Goal: Information Seeking & Learning: Learn about a topic

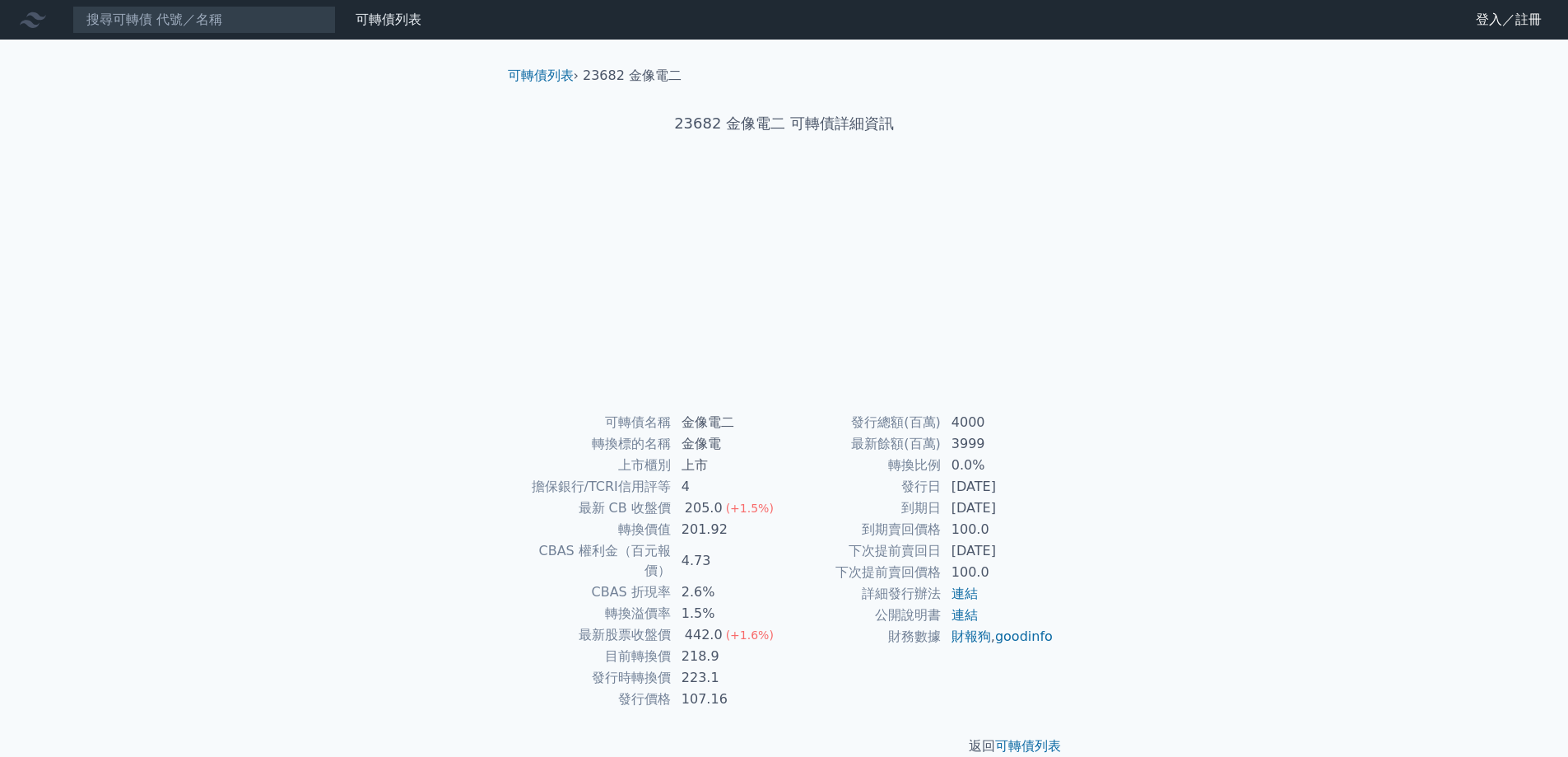
scroll to position [5, 0]
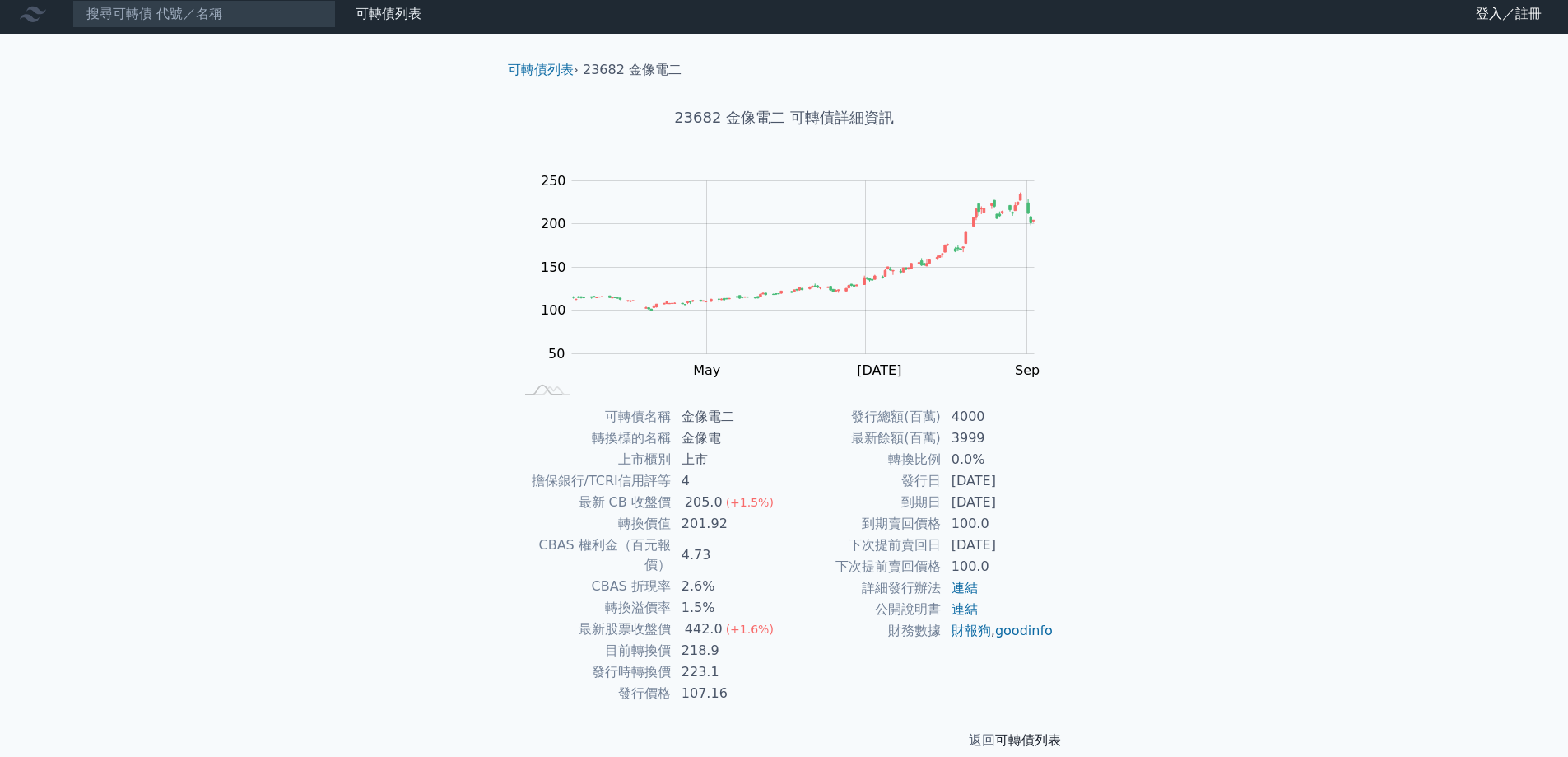
click at [1045, 732] on link "可轉債列表" at bounding box center [1027, 739] width 66 height 15
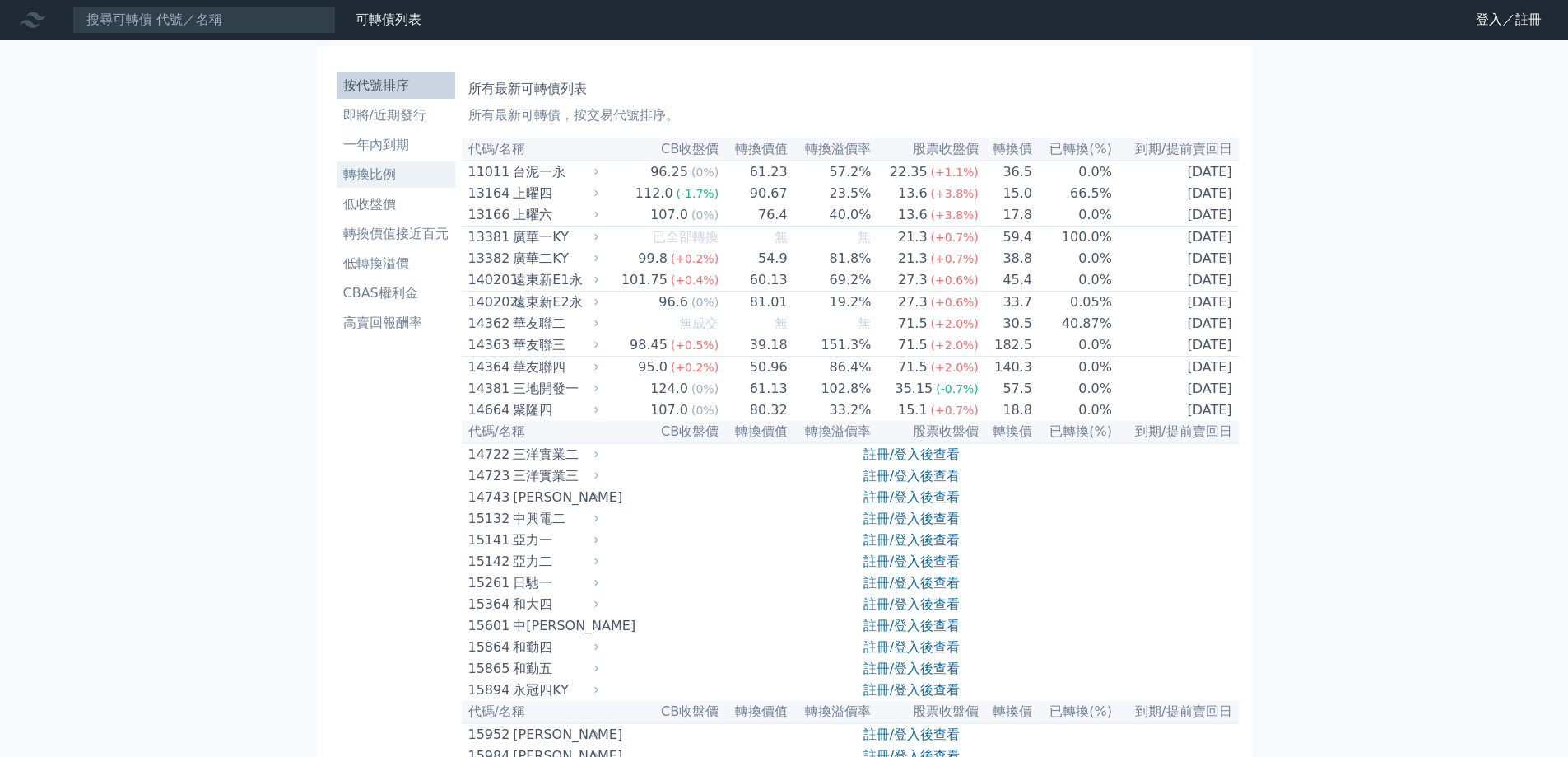
click at [405, 176] on li "轉換比例" at bounding box center [396, 175] width 119 height 20
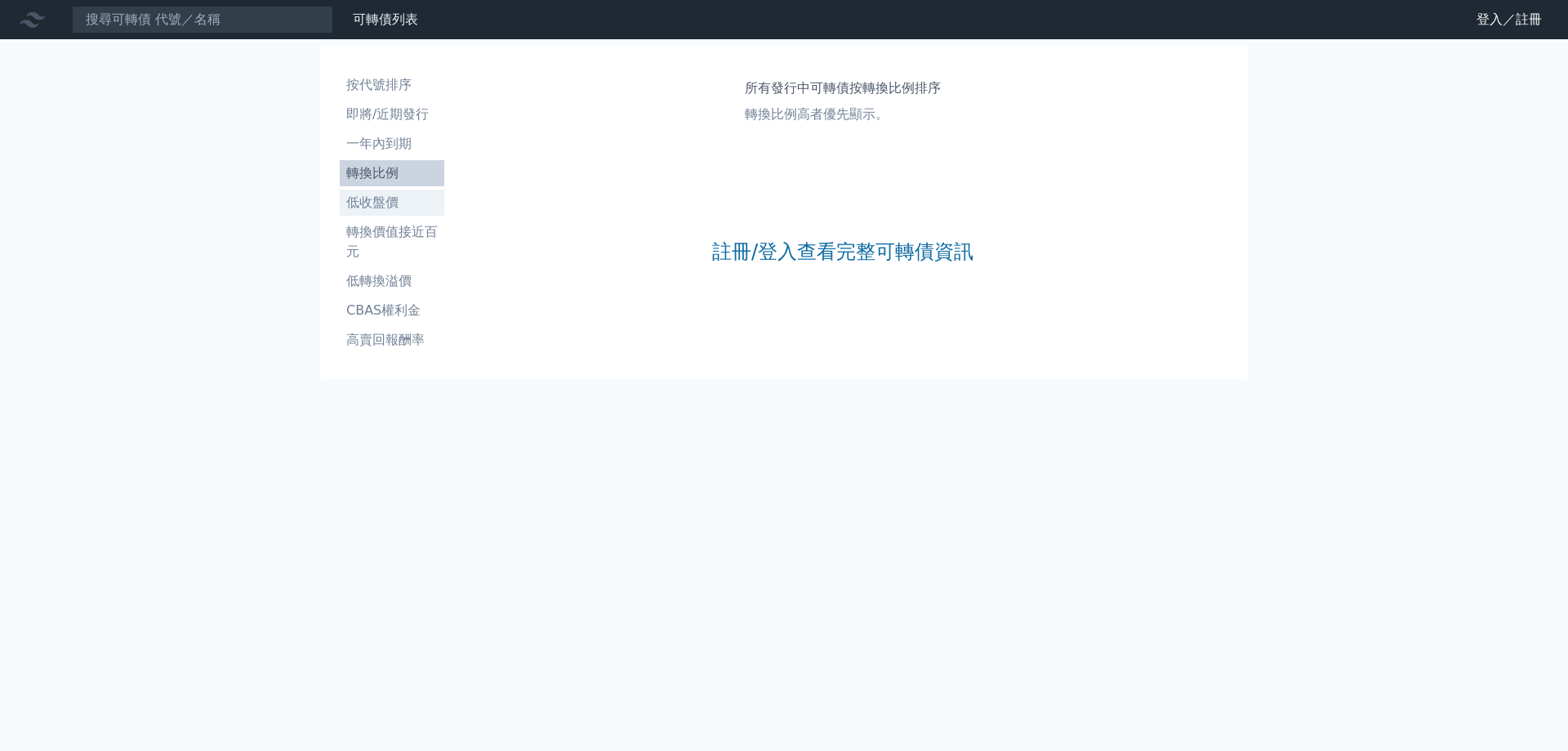
click at [392, 207] on li "低收盤價" at bounding box center [392, 203] width 104 height 20
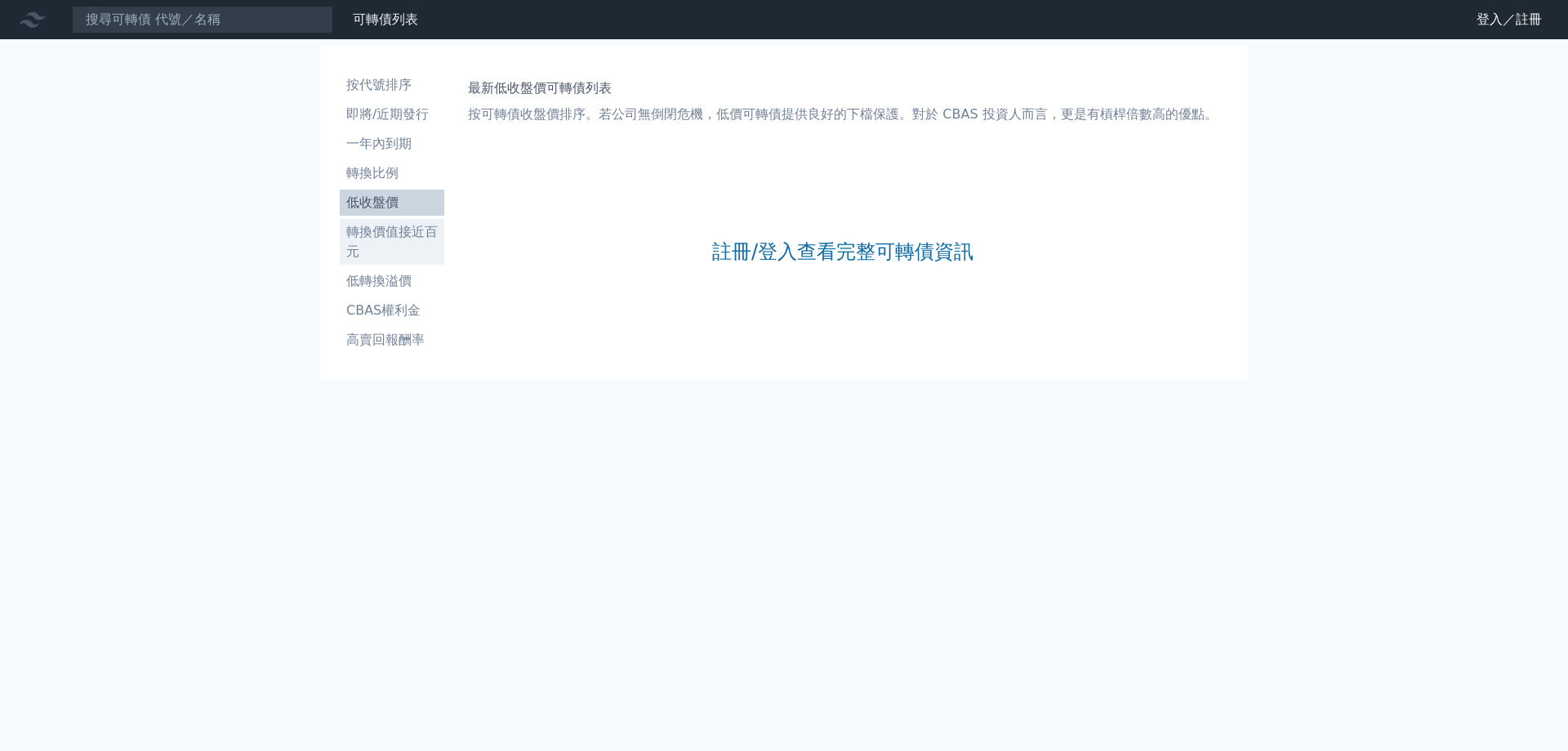
click at [407, 231] on li "轉換價值接近百元" at bounding box center [392, 242] width 104 height 39
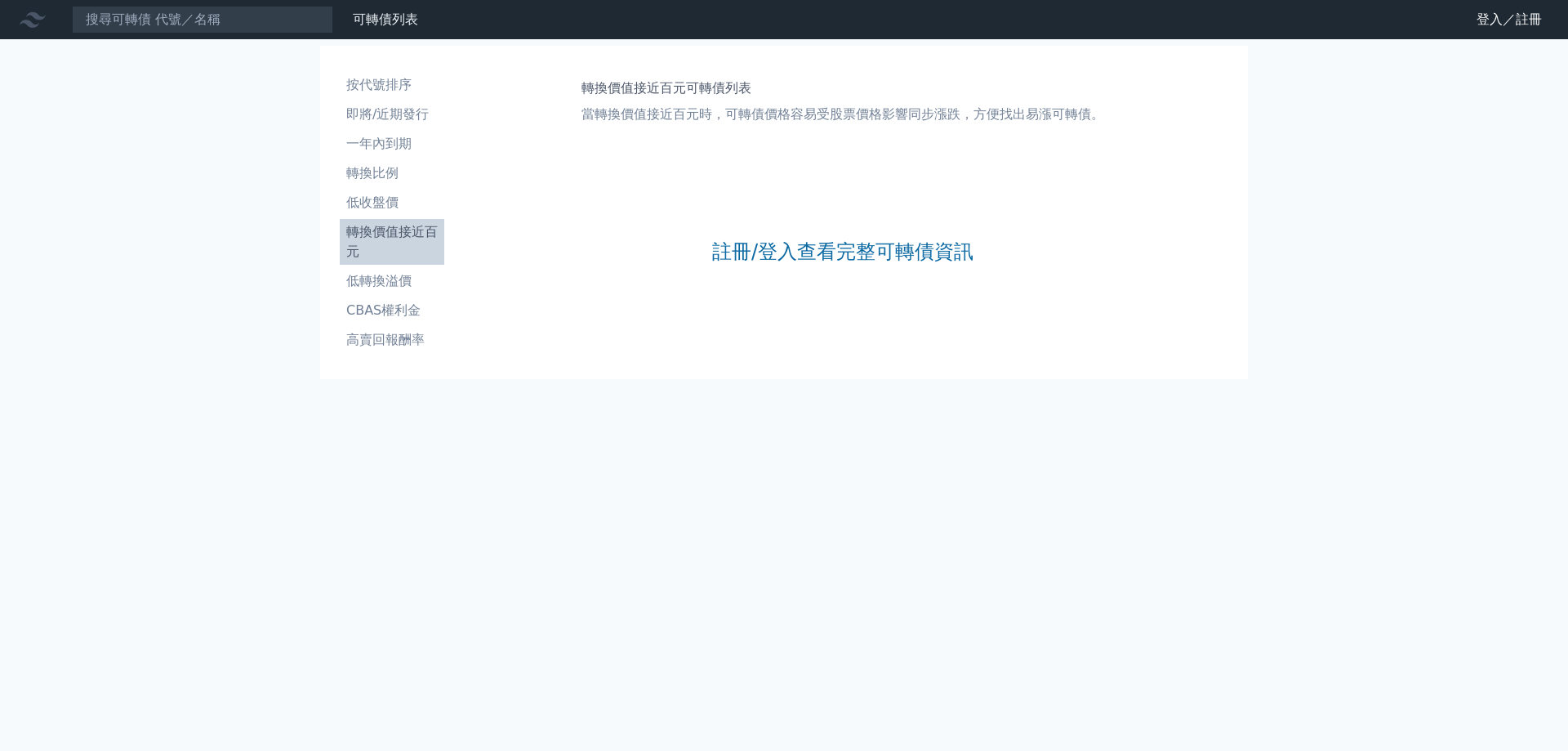
click at [404, 264] on ul "按代號排序 即將/近期發行 一年內到期 轉換比例 低收盤價 轉換價值接近百元 低轉換溢價 CBAS權利金 高賣回報酬率" at bounding box center [392, 213] width 104 height 281
click at [403, 280] on li "低轉換溢價" at bounding box center [392, 281] width 104 height 20
click at [404, 314] on li "CBAS權利金" at bounding box center [392, 311] width 104 height 20
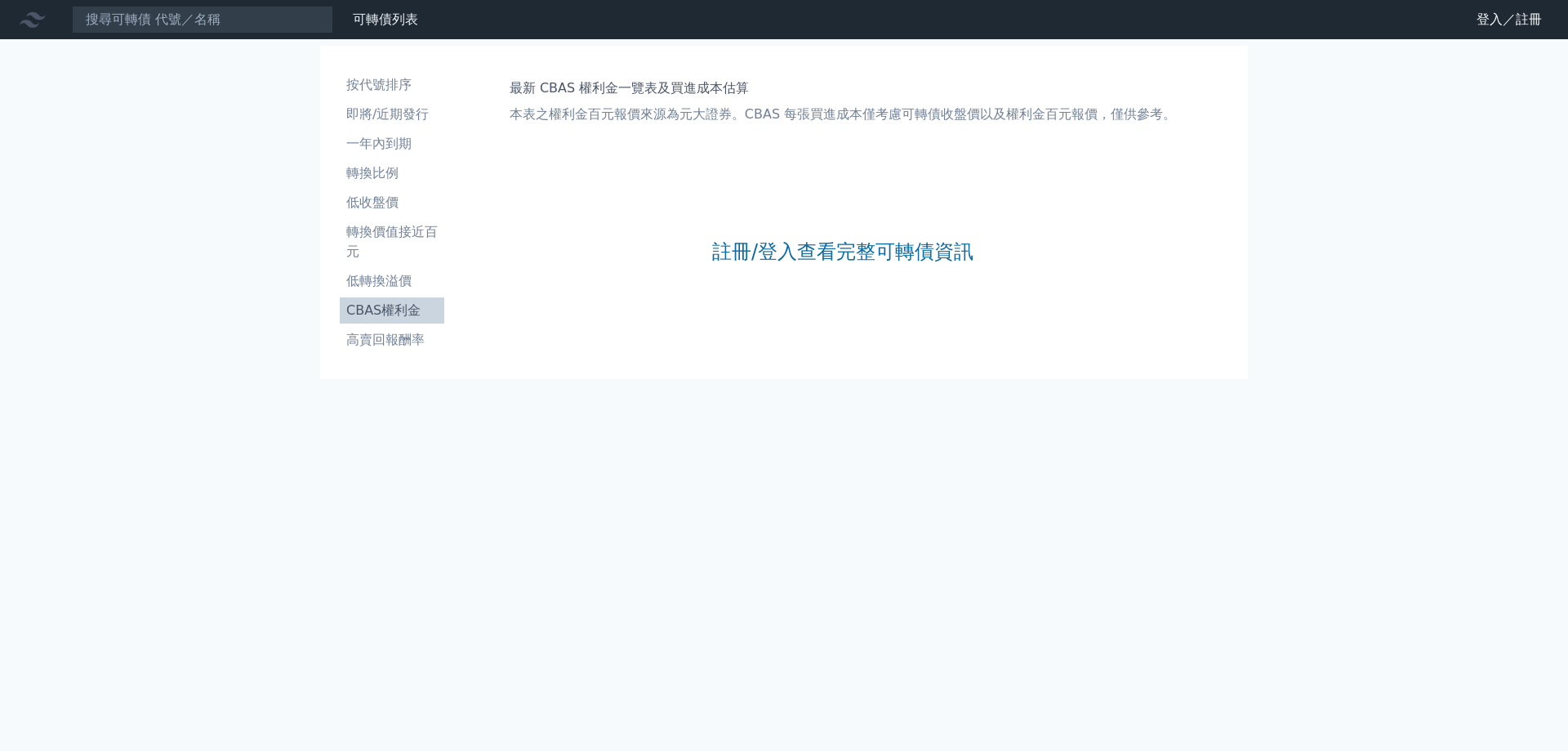
click at [391, 99] on ul "按代號排序 即將/近期發行 一年內到期 轉換比例 低收盤價 轉換價值接近百元 低轉換溢價 CBAS權利金 高賣回報酬率" at bounding box center [392, 213] width 104 height 281
click at [394, 94] on li "按代號排序" at bounding box center [392, 85] width 104 height 20
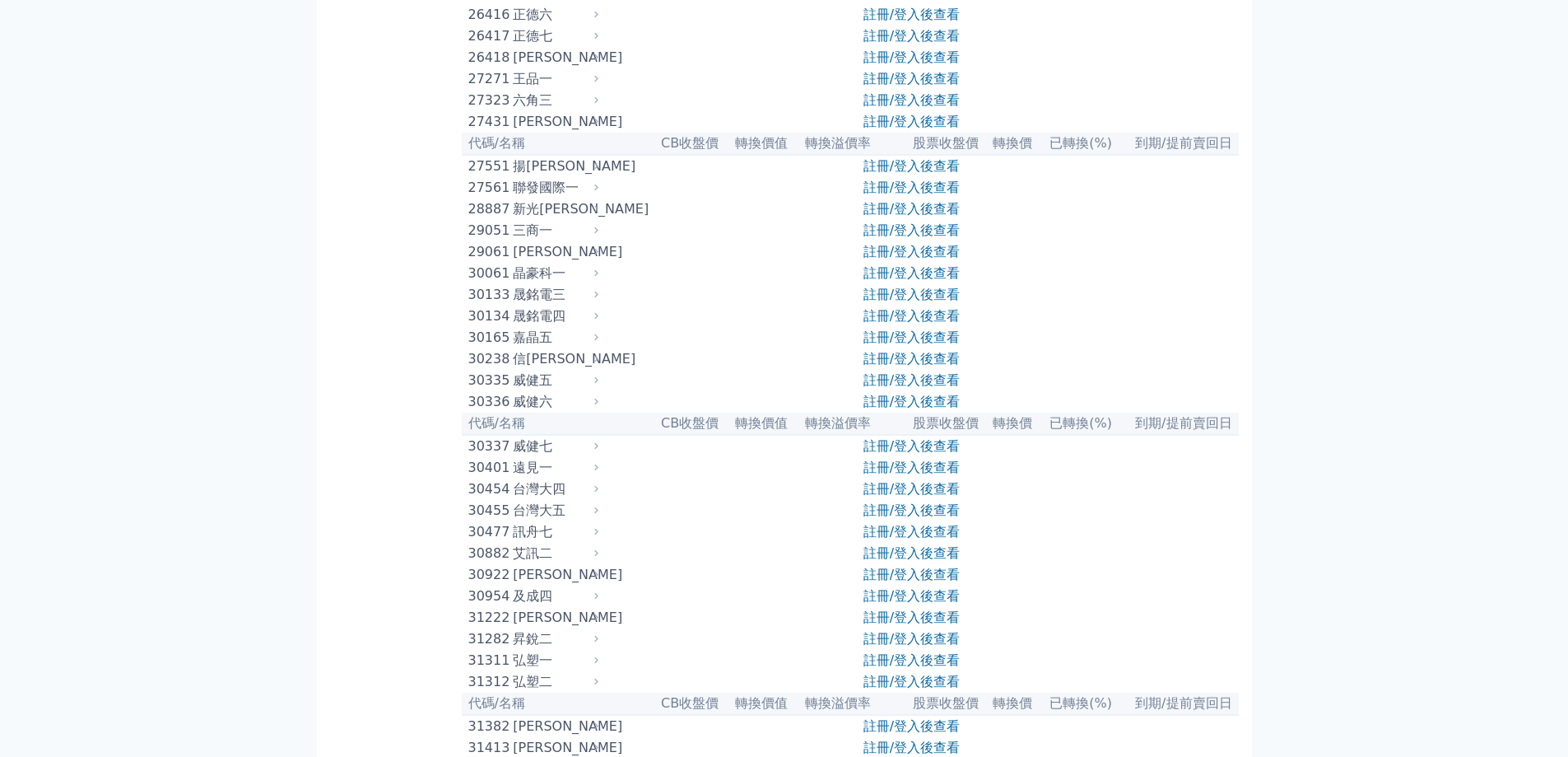
scroll to position [2141, 0]
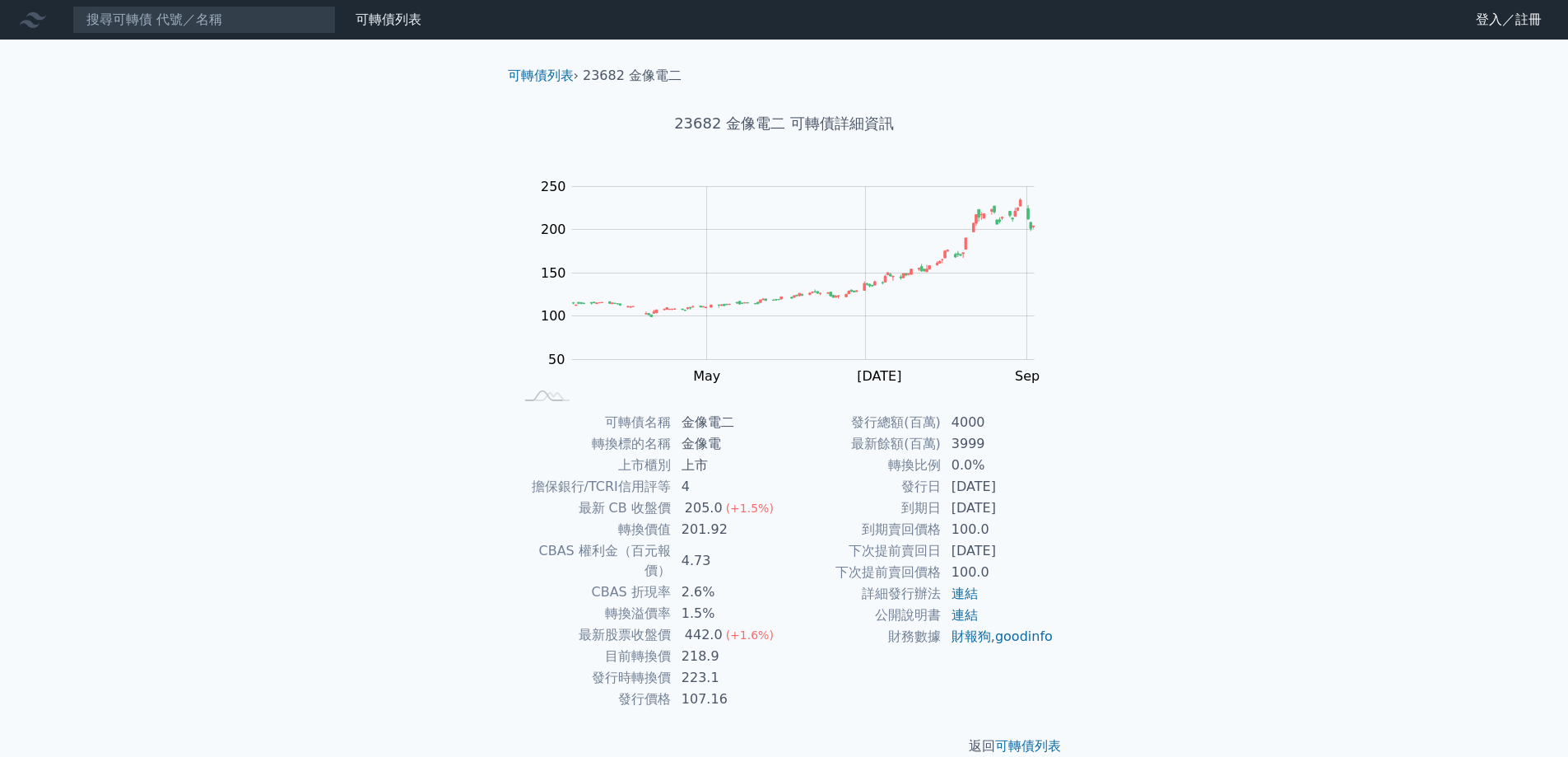
scroll to position [5, 0]
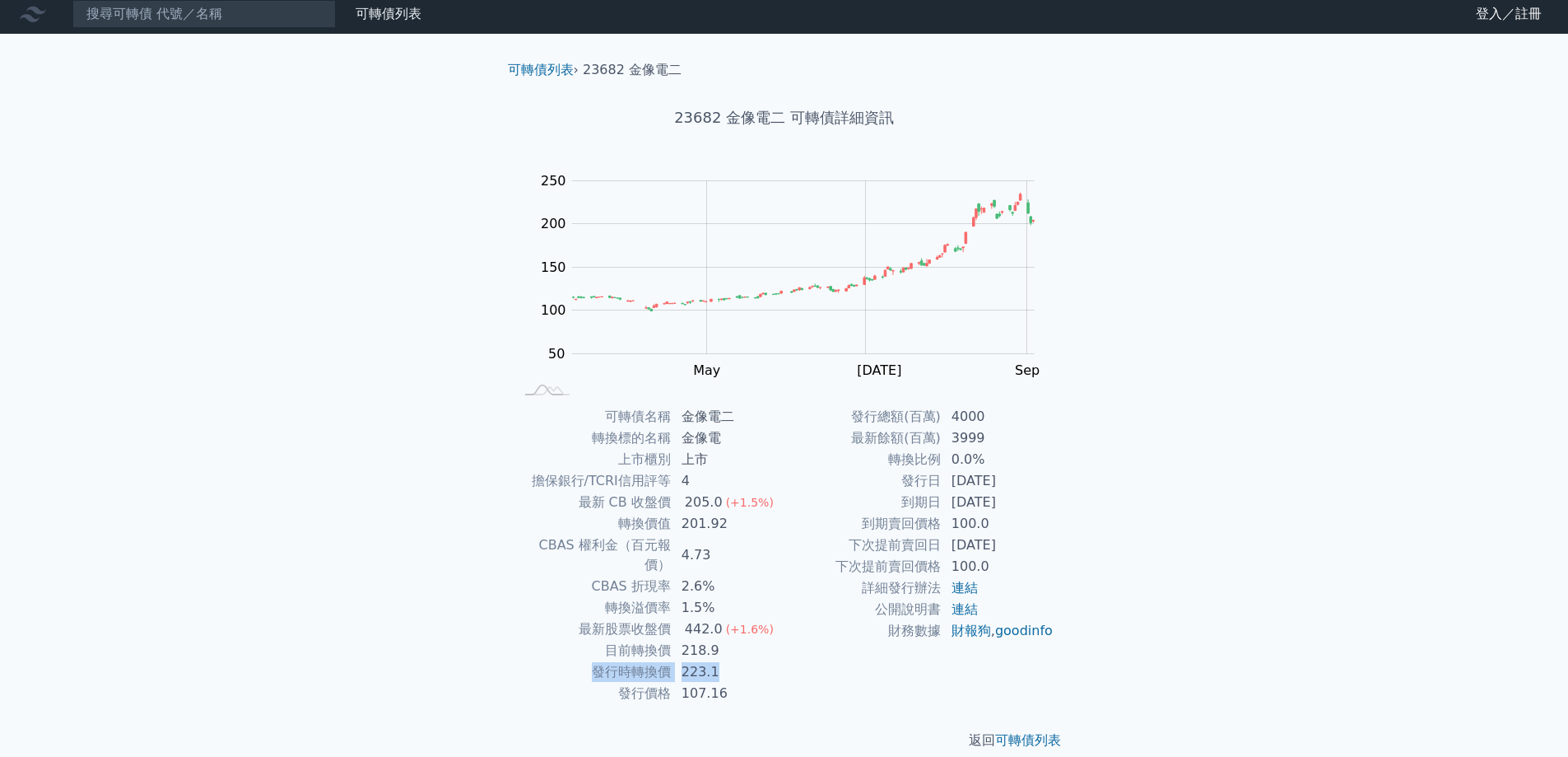
drag, startPoint x: 593, startPoint y: 657, endPoint x: 722, endPoint y: 653, distance: 129.1
click at [720, 662] on tr "發行時轉換價 223.1" at bounding box center [650, 672] width 270 height 22
click at [758, 662] on td "223.1" at bounding box center [728, 672] width 112 height 22
drag, startPoint x: 858, startPoint y: 412, endPoint x: 993, endPoint y: 414, distance: 135.0
click at [993, 414] on tr "發行總額(百萬) 4000" at bounding box center [919, 417] width 270 height 22
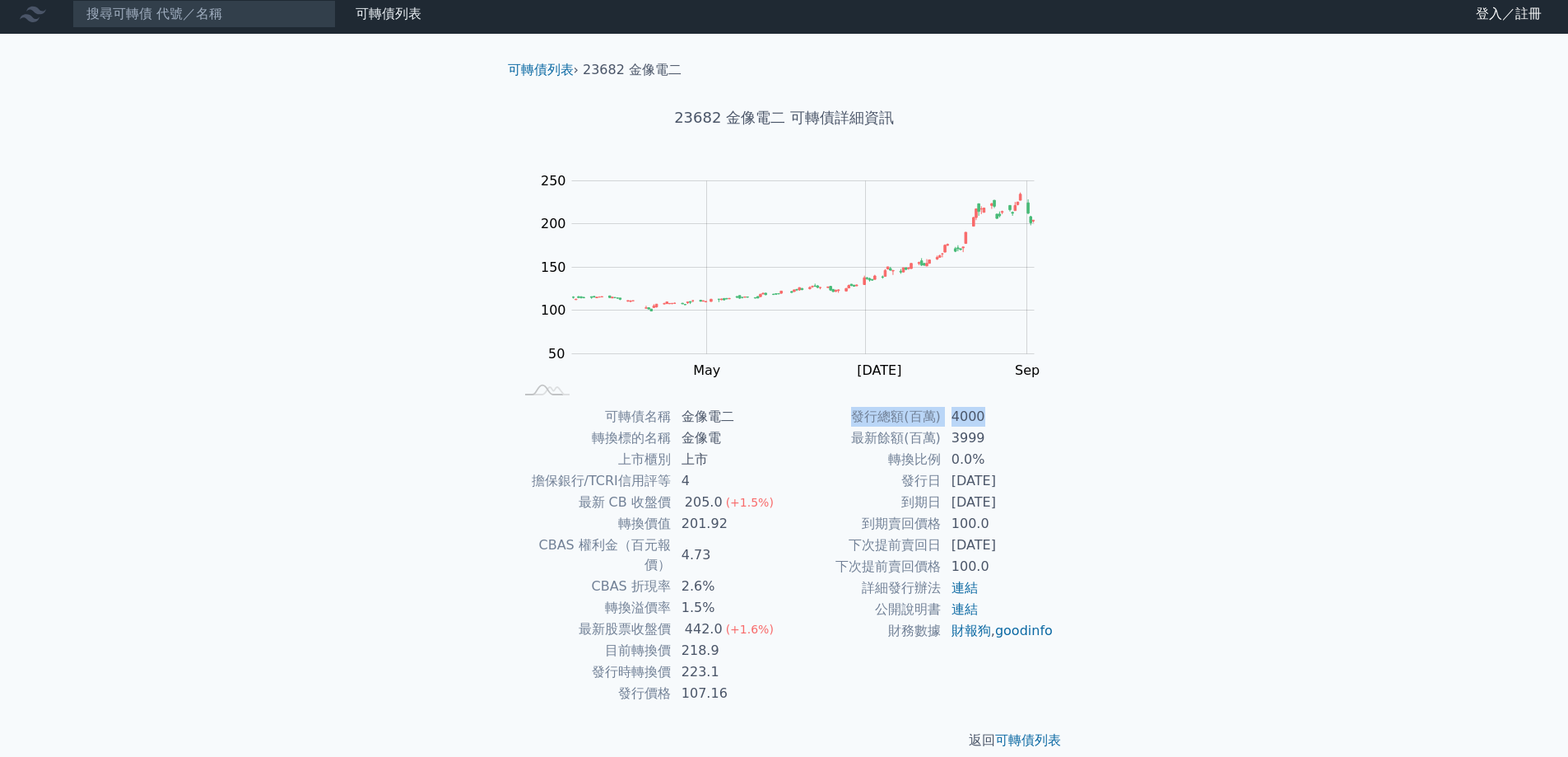
click at [993, 414] on td "4000" at bounding box center [998, 417] width 112 height 22
drag, startPoint x: 685, startPoint y: 611, endPoint x: 712, endPoint y: 611, distance: 27.0
click at [710, 619] on div "442.0" at bounding box center [703, 629] width 44 height 20
click at [712, 619] on div "442.0" at bounding box center [703, 629] width 44 height 20
drag, startPoint x: 904, startPoint y: 480, endPoint x: 1033, endPoint y: 500, distance: 130.5
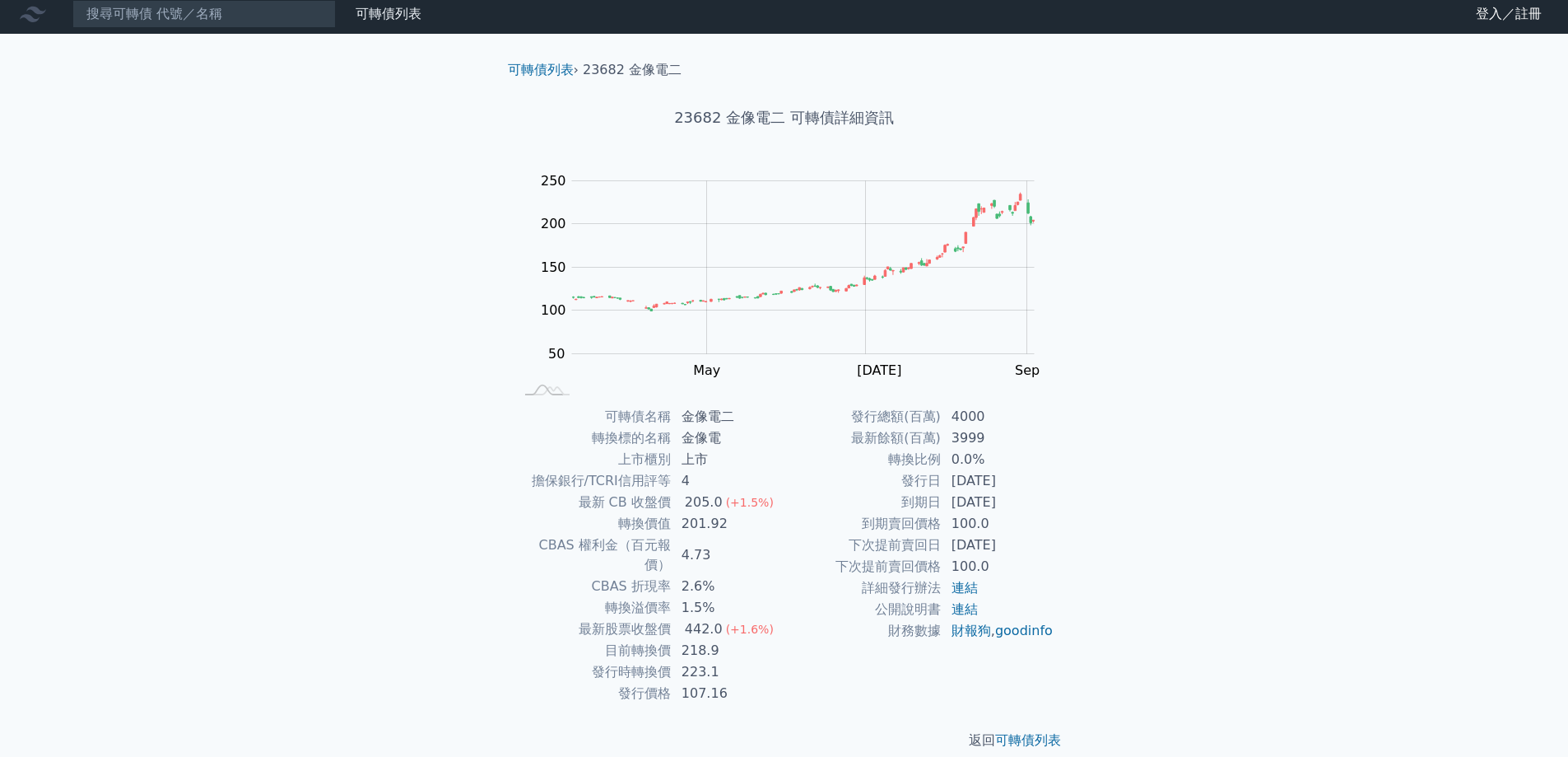
click at [1033, 500] on tbody "發行總額(百萬) 4000 最新餘額(百萬) 3999 轉換比例 0.0% 發行日 [DATE] 到期日 [DATE] 到期賣回價格 100.0 下次提前賣回…" at bounding box center [919, 524] width 270 height 236
click at [992, 509] on td "[DATE]" at bounding box center [998, 502] width 112 height 22
